Goal: Find specific page/section: Find specific page/section

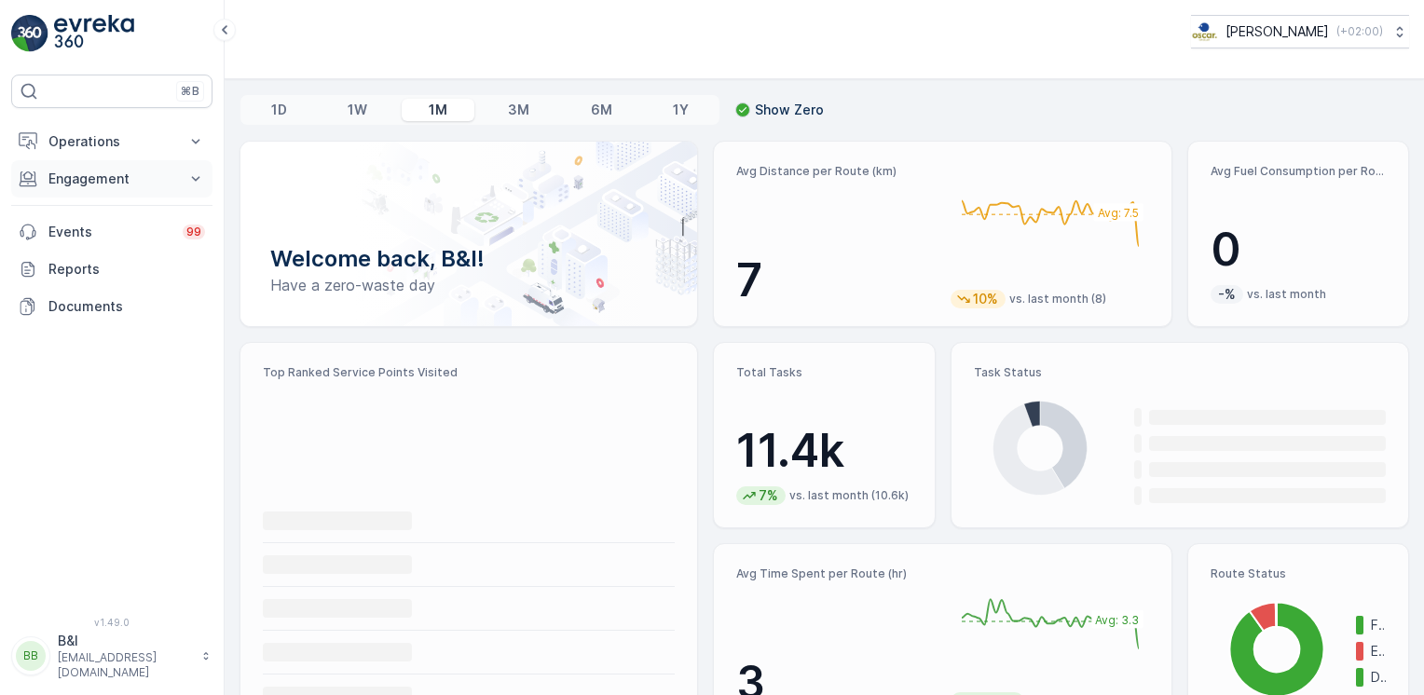
click at [134, 170] on p "Engagement" at bounding box center [111, 179] width 127 height 19
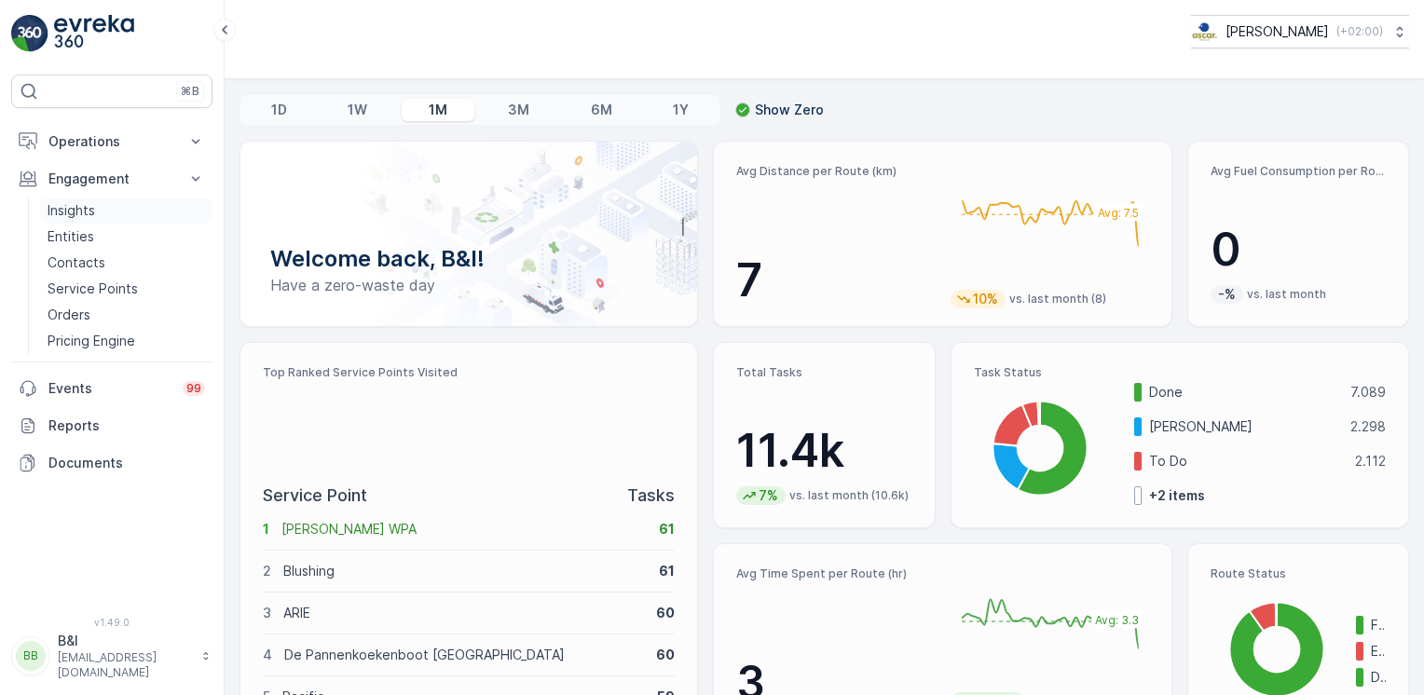
click at [75, 205] on p "Insights" at bounding box center [72, 210] width 48 height 19
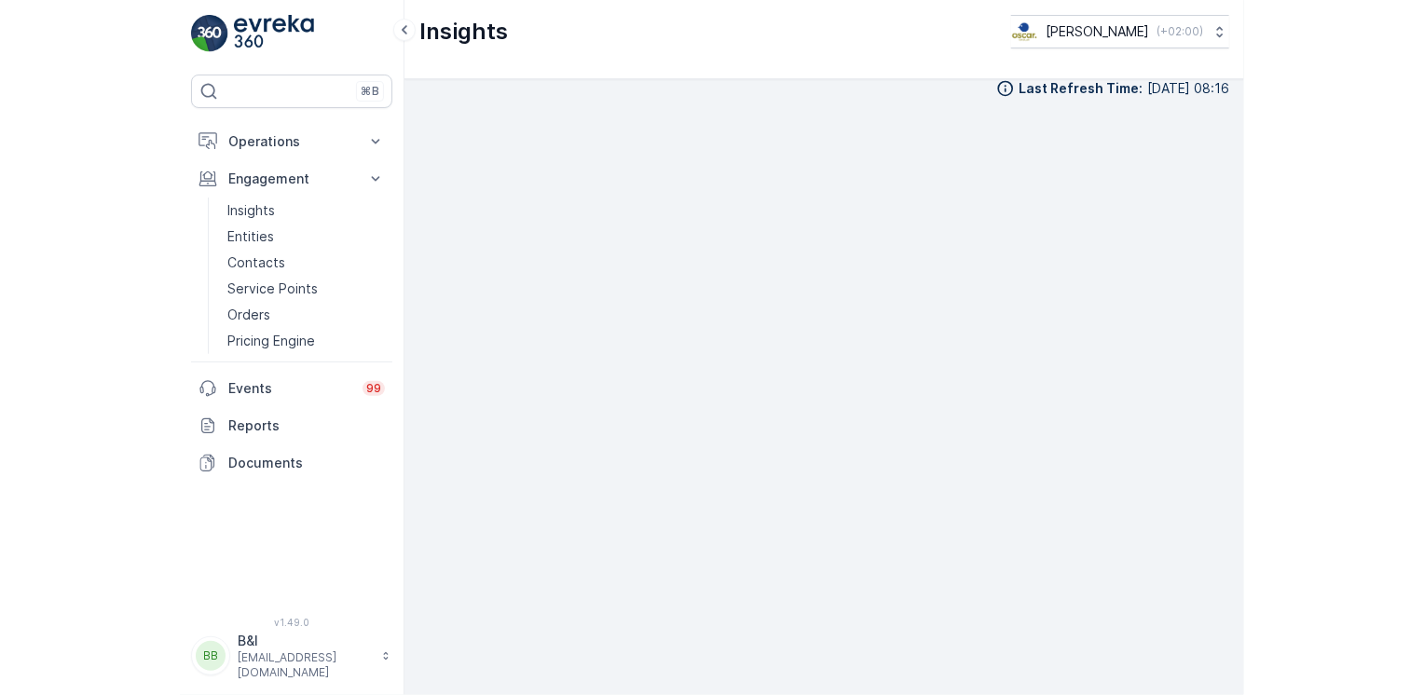
scroll to position [19, 0]
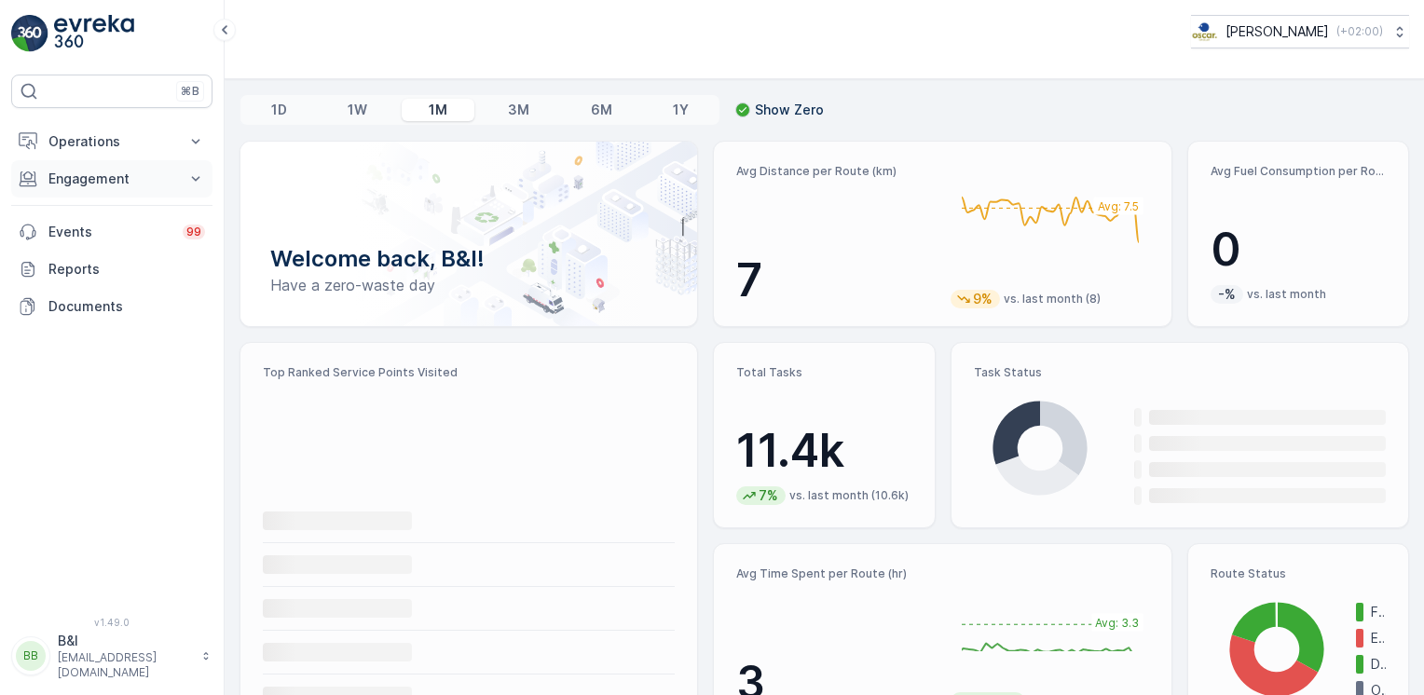
click at [134, 177] on p "Engagement" at bounding box center [111, 179] width 127 height 19
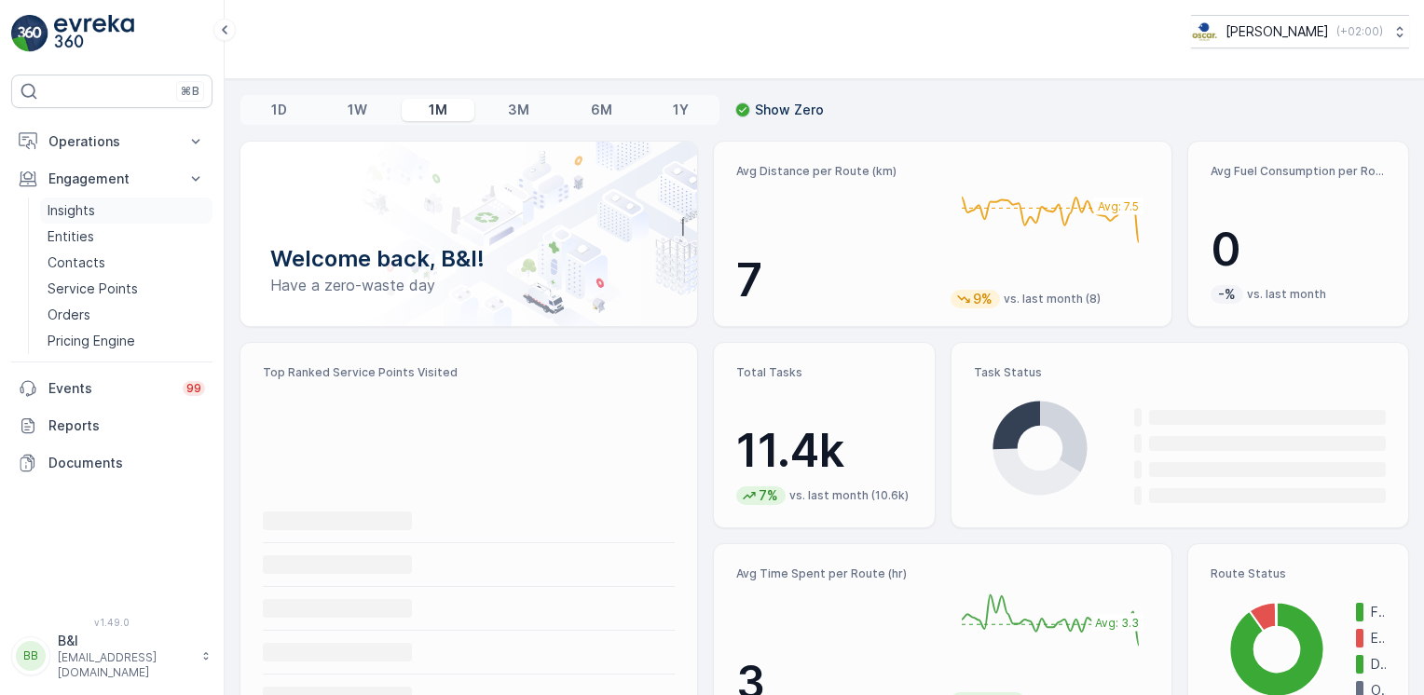
click at [93, 217] on p "Insights" at bounding box center [72, 210] width 48 height 19
